Goal: Entertainment & Leisure: Consume media (video, audio)

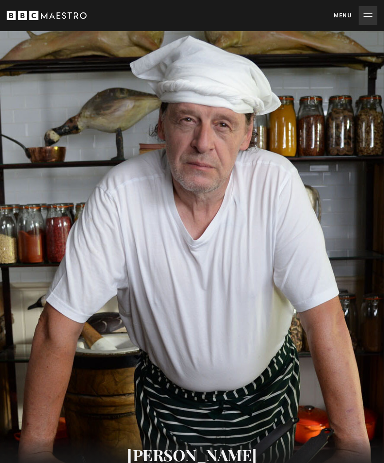
click at [362, 17] on button "Menu Close" at bounding box center [356, 15] width 44 height 19
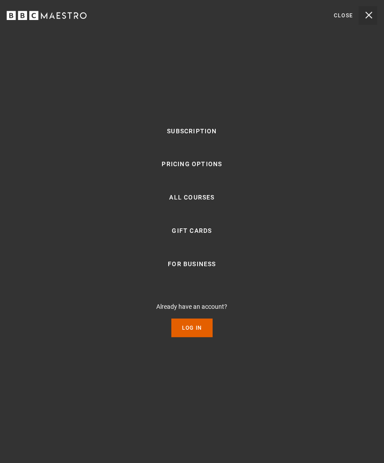
click at [341, 15] on button "Menu Close" at bounding box center [356, 15] width 44 height 19
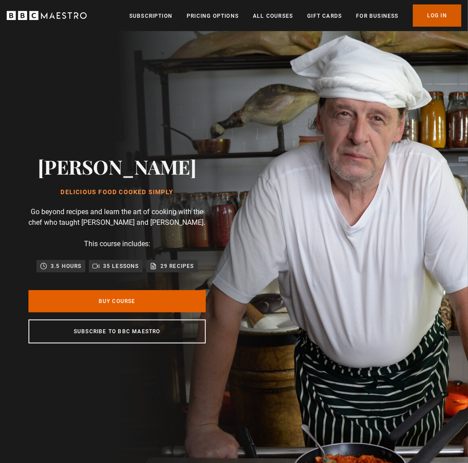
click at [432, 16] on link "Log In" at bounding box center [437, 15] width 48 height 22
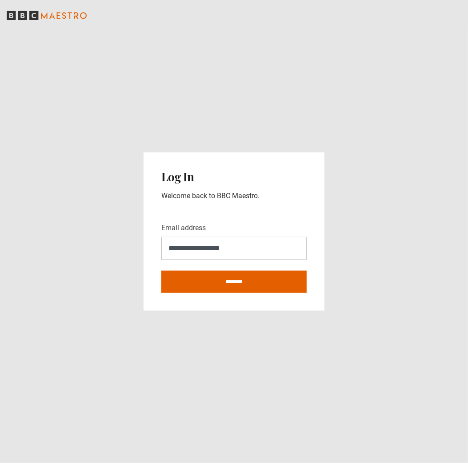
type input "**********"
click at [161, 270] on input "********" at bounding box center [233, 281] width 145 height 22
type input "**********"
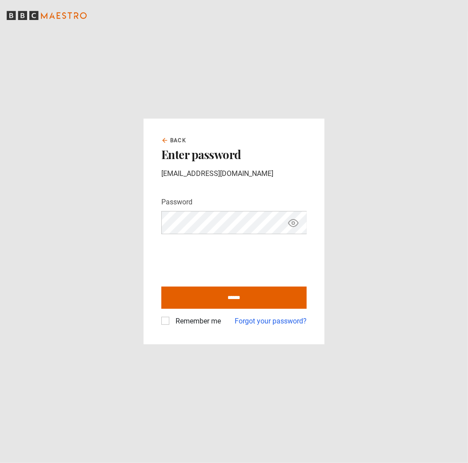
click at [172, 321] on label "Remember me" at bounding box center [196, 321] width 49 height 11
click at [214, 301] on input "******" at bounding box center [233, 297] width 145 height 22
type input "**********"
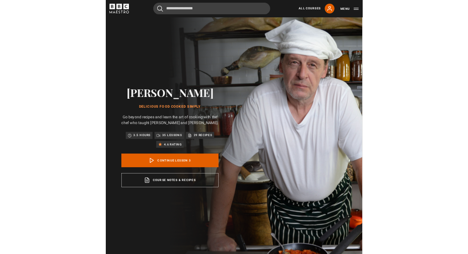
scroll to position [467, 0]
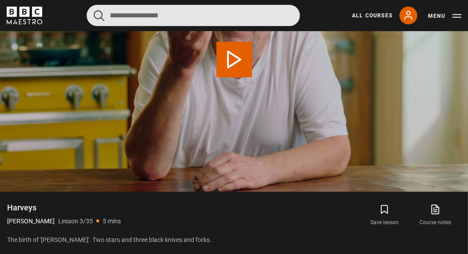
click at [139, 14] on input "Search" at bounding box center [193, 15] width 213 height 21
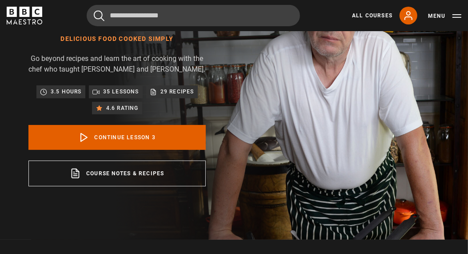
scroll to position [50, 0]
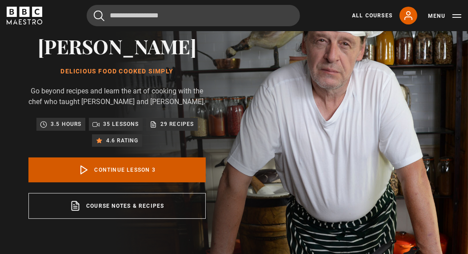
click at [113, 182] on link "Continue lesson 3" at bounding box center [116, 169] width 177 height 25
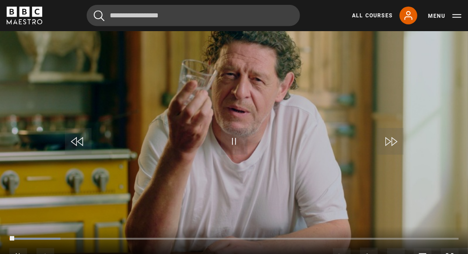
scroll to position [381, 0]
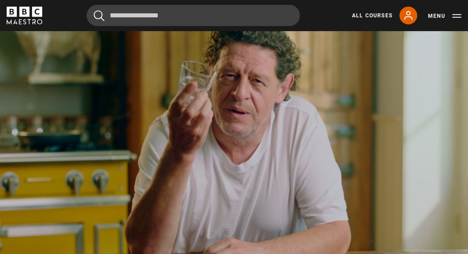
click at [167, 123] on video "Video Player" at bounding box center [234, 144] width 468 height 263
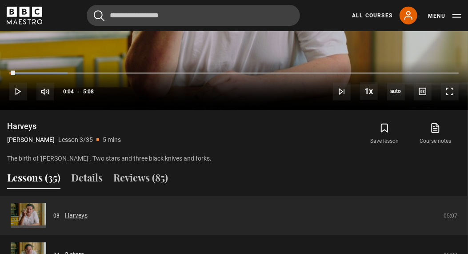
scroll to position [581, 0]
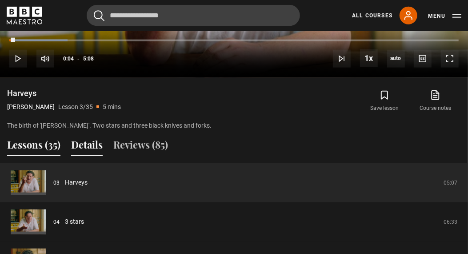
click at [86, 153] on button "Details" at bounding box center [87, 146] width 32 height 19
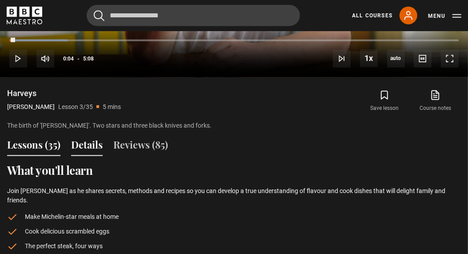
click at [47, 152] on button "Lessons (35)" at bounding box center [33, 146] width 53 height 19
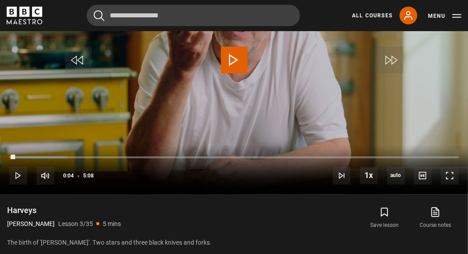
scroll to position [598, 0]
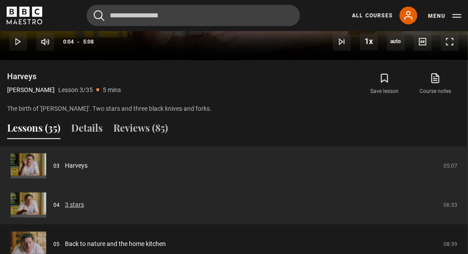
click at [69, 209] on link "3 stars" at bounding box center [74, 204] width 19 height 9
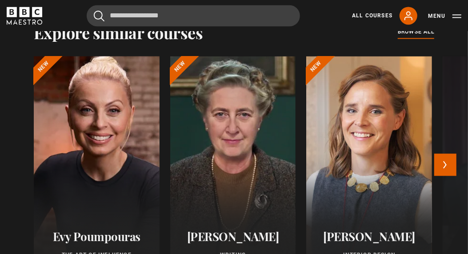
scroll to position [747, 0]
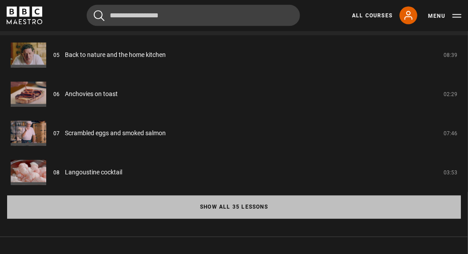
click at [224, 218] on button "Show all 35 lessons" at bounding box center [233, 206] width 453 height 23
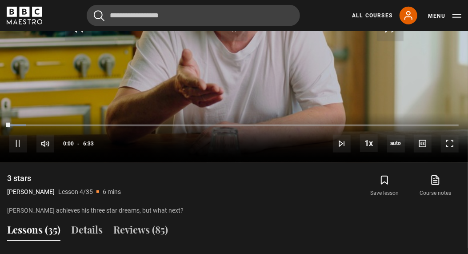
scroll to position [548, 0]
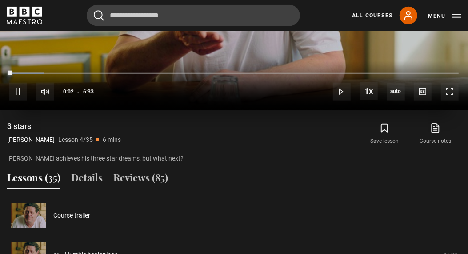
click at [93, 144] on p "Lesson 4/35" at bounding box center [75, 139] width 35 height 9
click at [92, 144] on p "Lesson 4/35" at bounding box center [75, 139] width 35 height 9
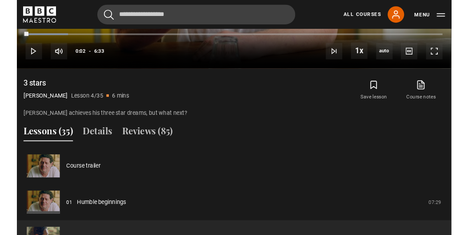
scroll to position [498, 0]
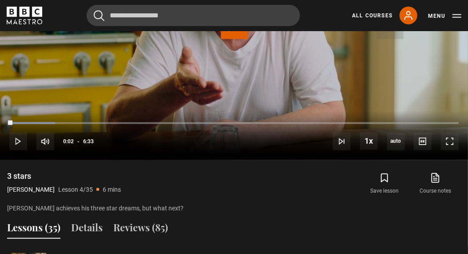
click at [87, 194] on p "Lesson 4/35" at bounding box center [75, 189] width 35 height 9
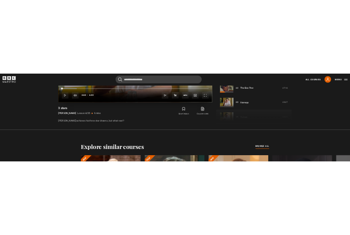
scroll to position [548, 0]
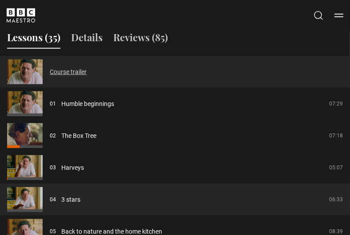
click at [56, 73] on link "Course trailer" at bounding box center [68, 71] width 37 height 9
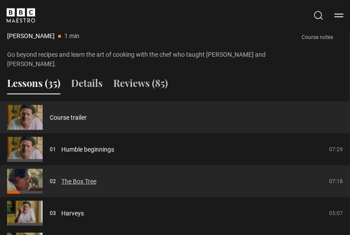
scroll to position [547, 0]
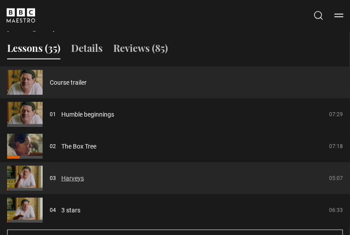
click at [72, 178] on link "Harveys" at bounding box center [72, 178] width 23 height 9
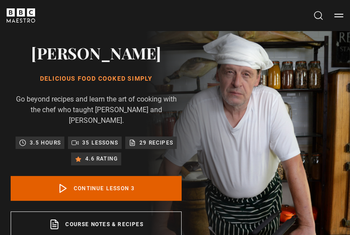
scroll to position [349, 0]
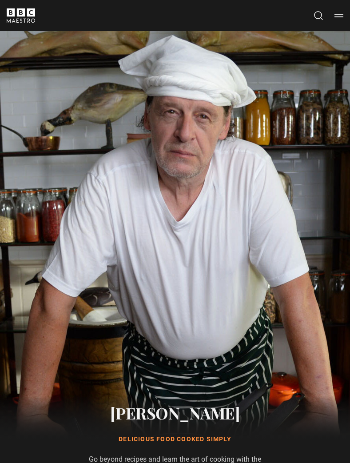
scroll to position [248, 0]
